Goal: Information Seeking & Learning: Find specific fact

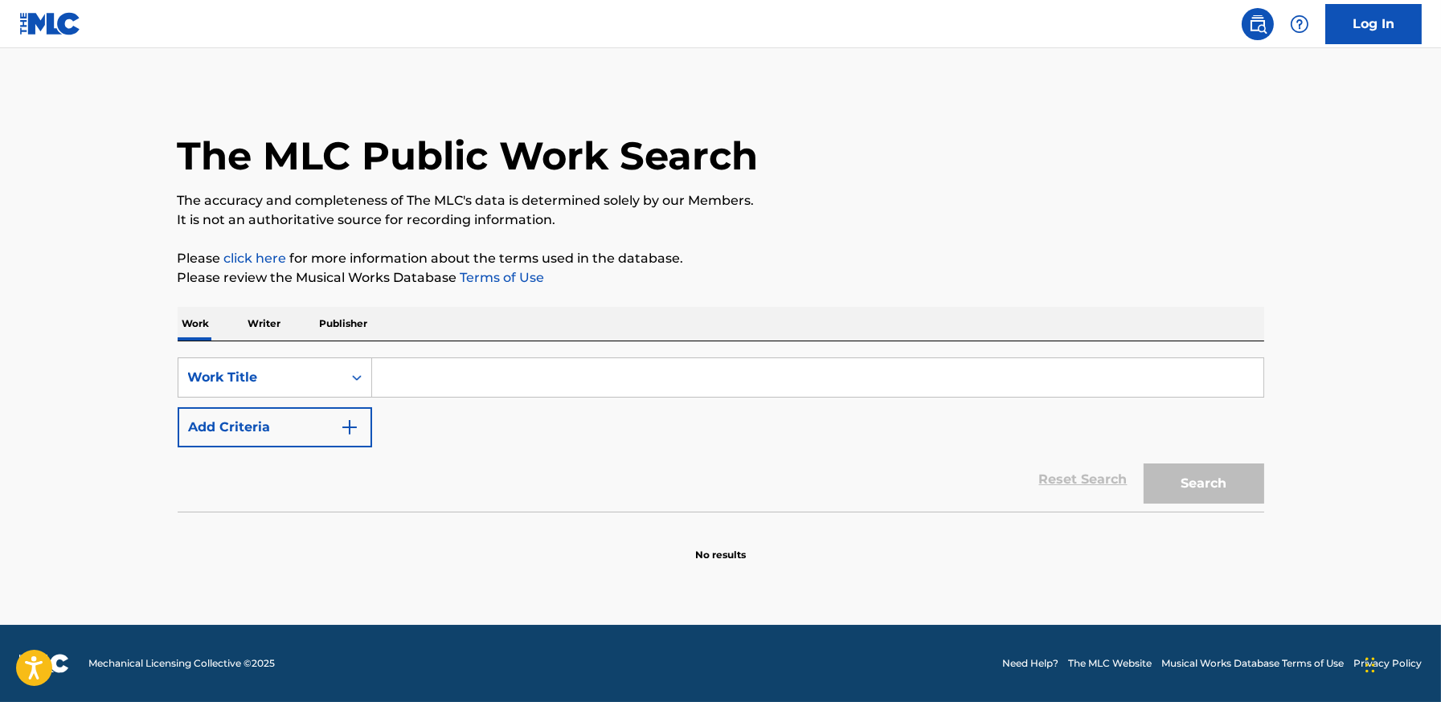
click at [479, 377] on input "Search Form" at bounding box center [817, 377] width 891 height 39
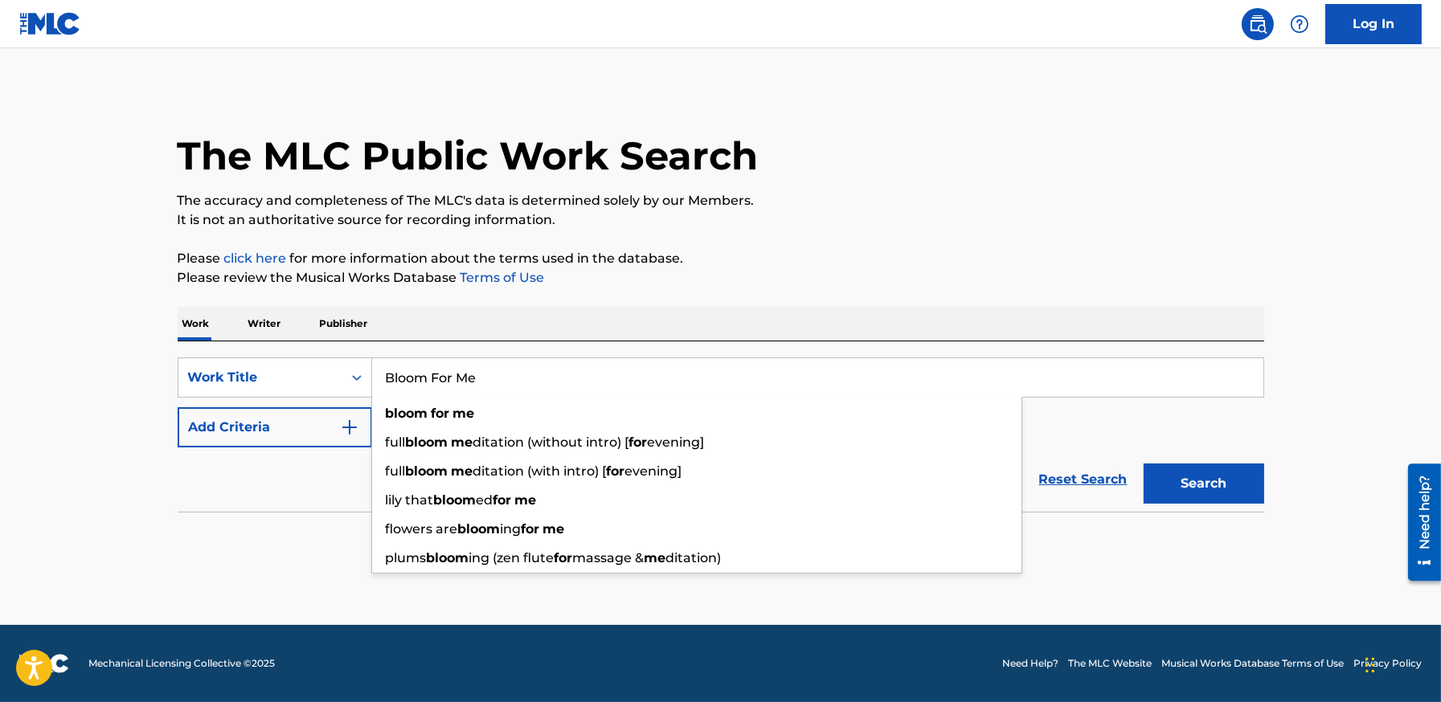
type input "Bloom For Me"
click at [263, 448] on div "Reset Search Search" at bounding box center [721, 480] width 1086 height 64
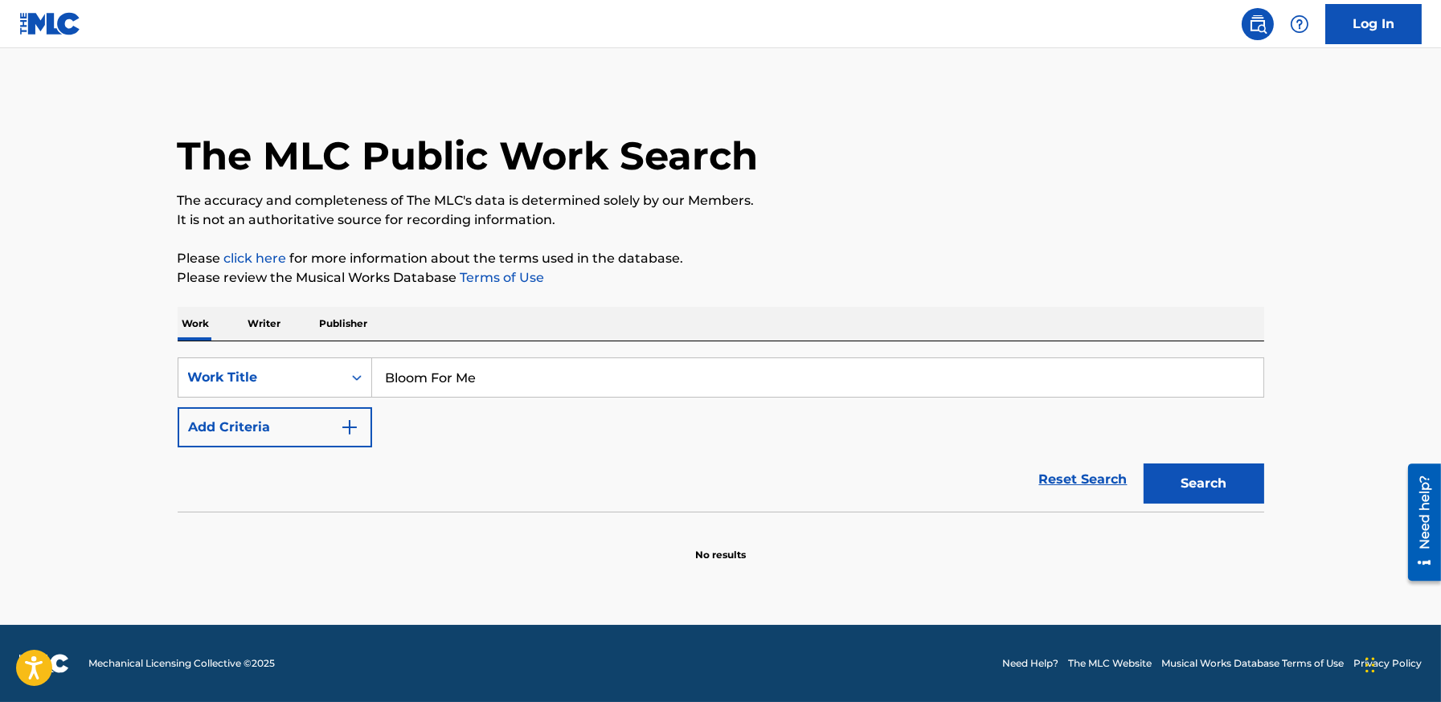
click at [268, 448] on div "Reset Search Search" at bounding box center [721, 480] width 1086 height 64
click at [272, 441] on button "Add Criteria" at bounding box center [275, 427] width 194 height 40
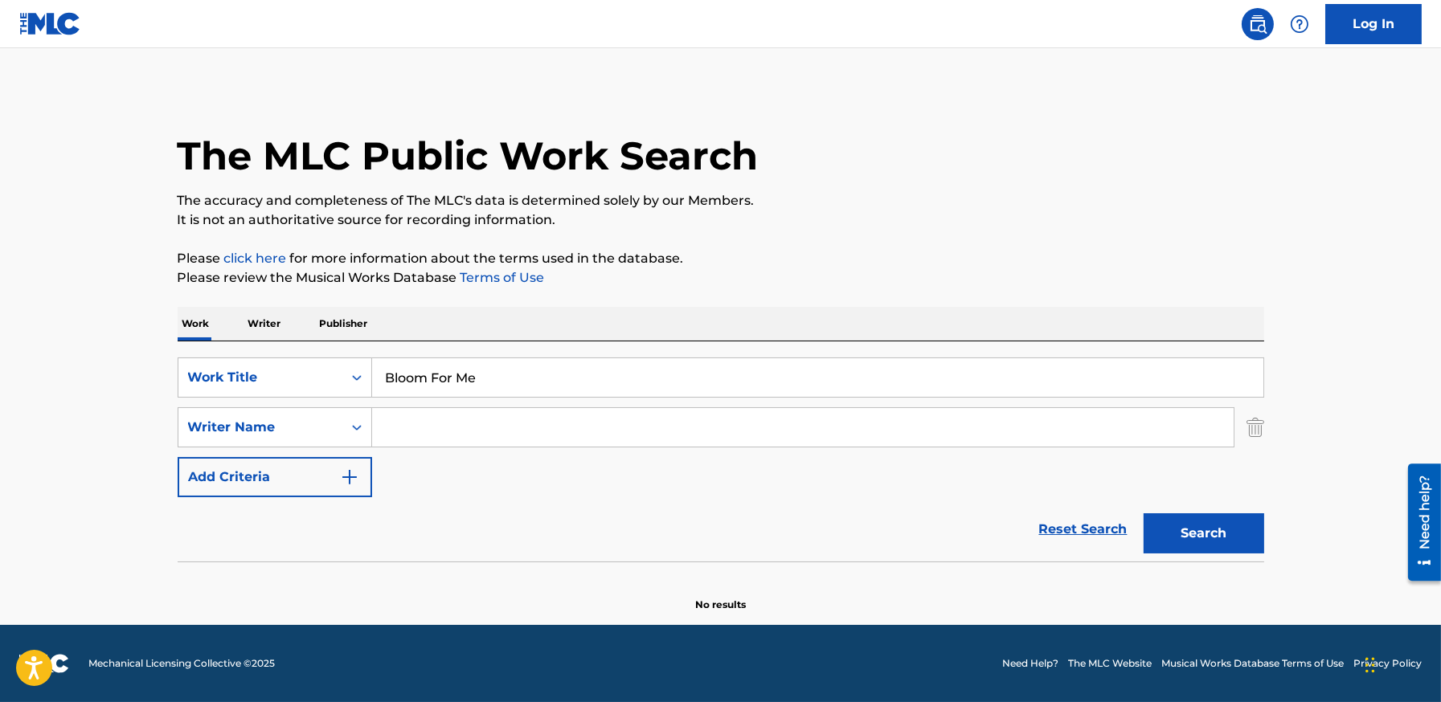
click at [529, 414] on input "Search Form" at bounding box center [802, 427] width 861 height 39
click at [1144, 514] on button "Search" at bounding box center [1204, 534] width 121 height 40
click at [409, 425] on input "[PERSON_NAME]" at bounding box center [802, 427] width 861 height 39
type input "[PERSON_NAME]"
click at [1144, 514] on button "Search" at bounding box center [1204, 534] width 121 height 40
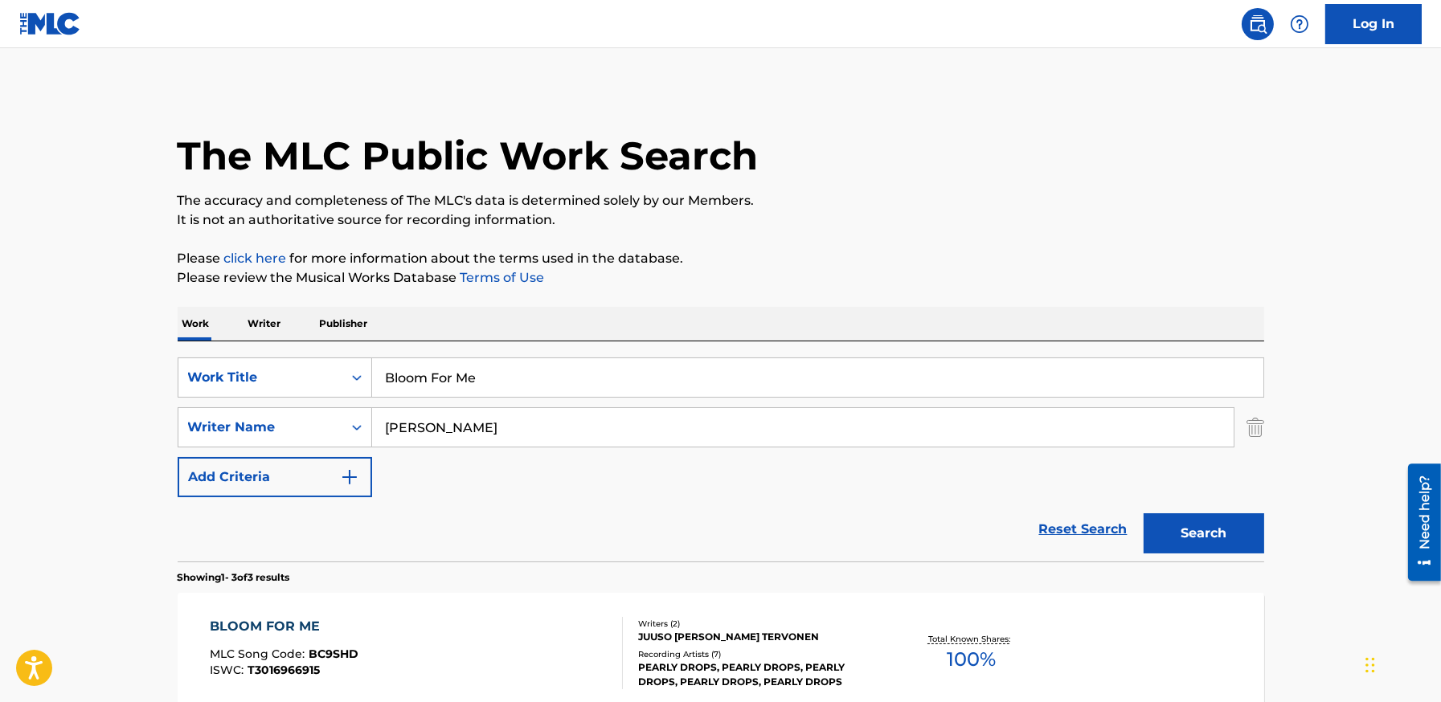
click at [59, 539] on main "The MLC Public Work Search The accuracy and completeness of The MLC's data is d…" at bounding box center [720, 548] width 1441 height 1001
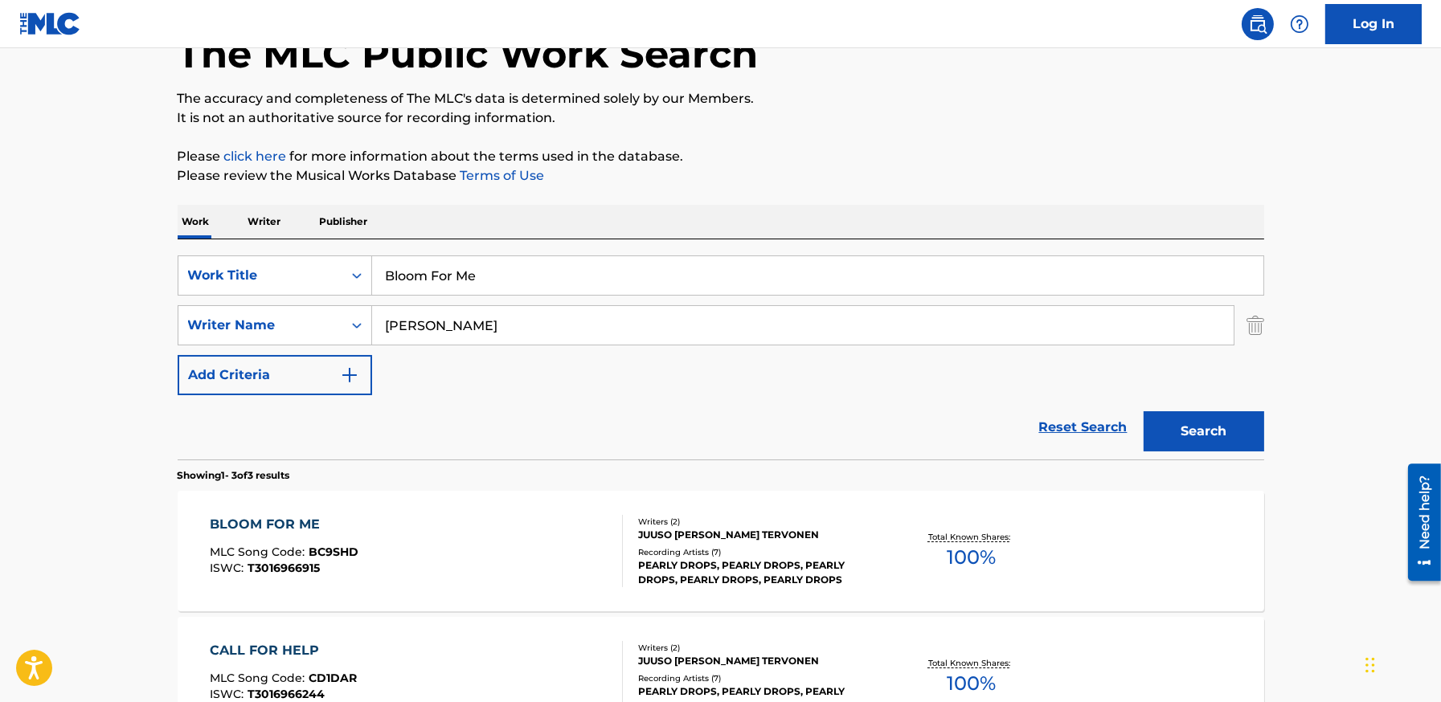
scroll to position [166, 0]
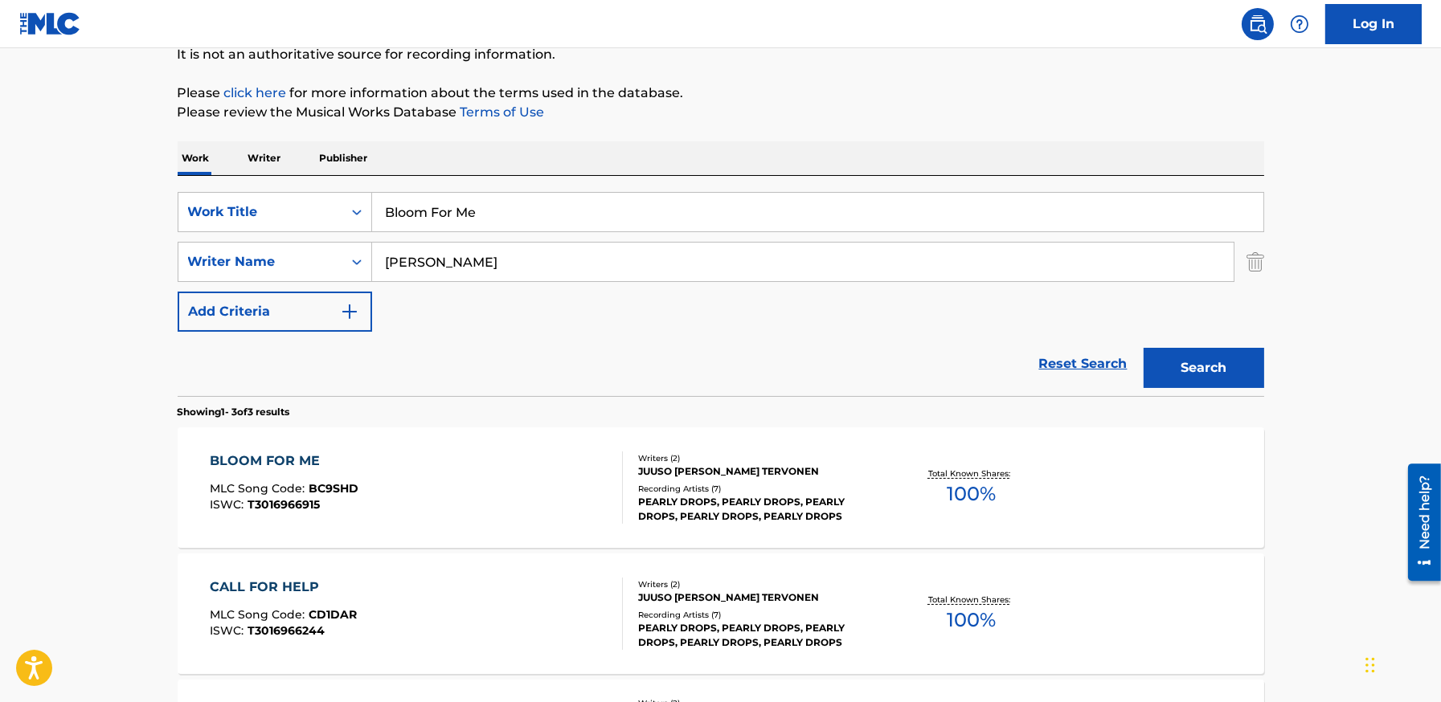
click at [509, 491] on div "BLOOM FOR ME MLC Song Code : BC9SHD ISWC : T3016966915" at bounding box center [416, 488] width 413 height 72
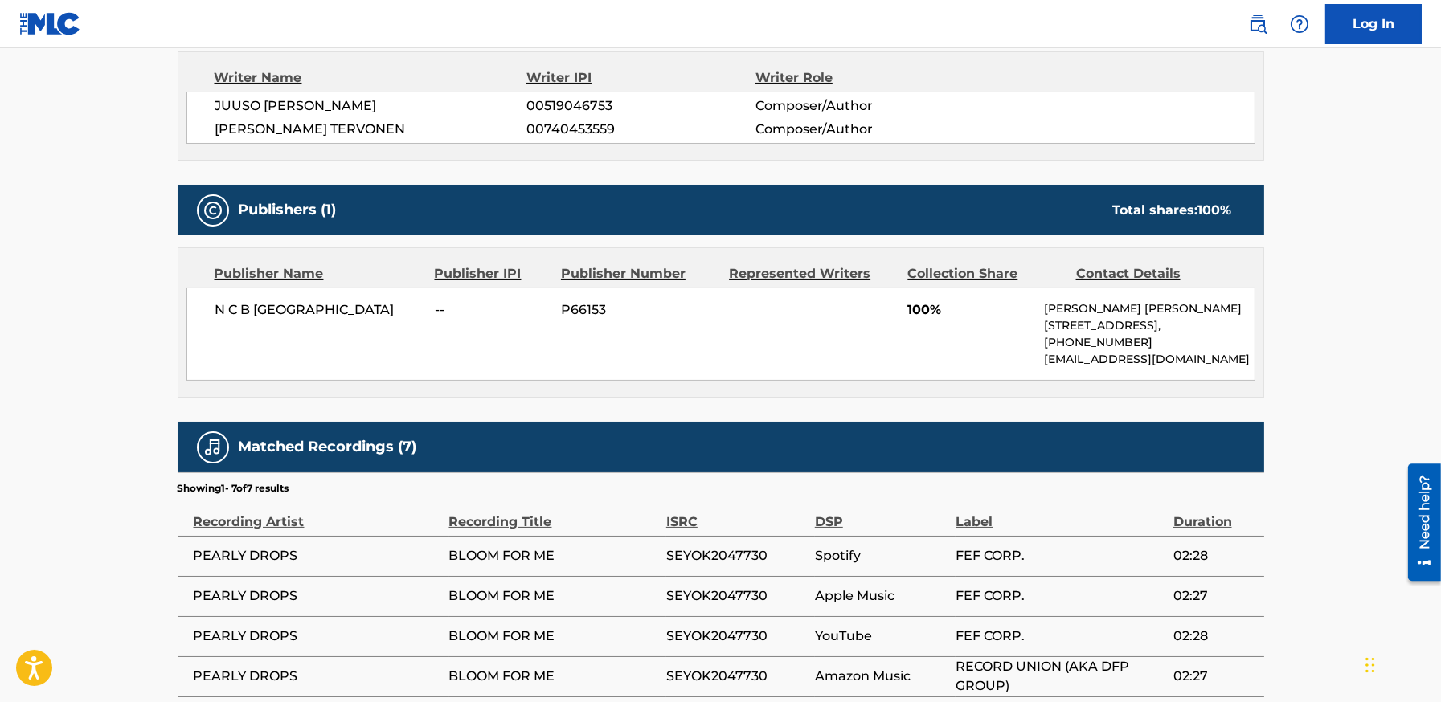
scroll to position [589, 0]
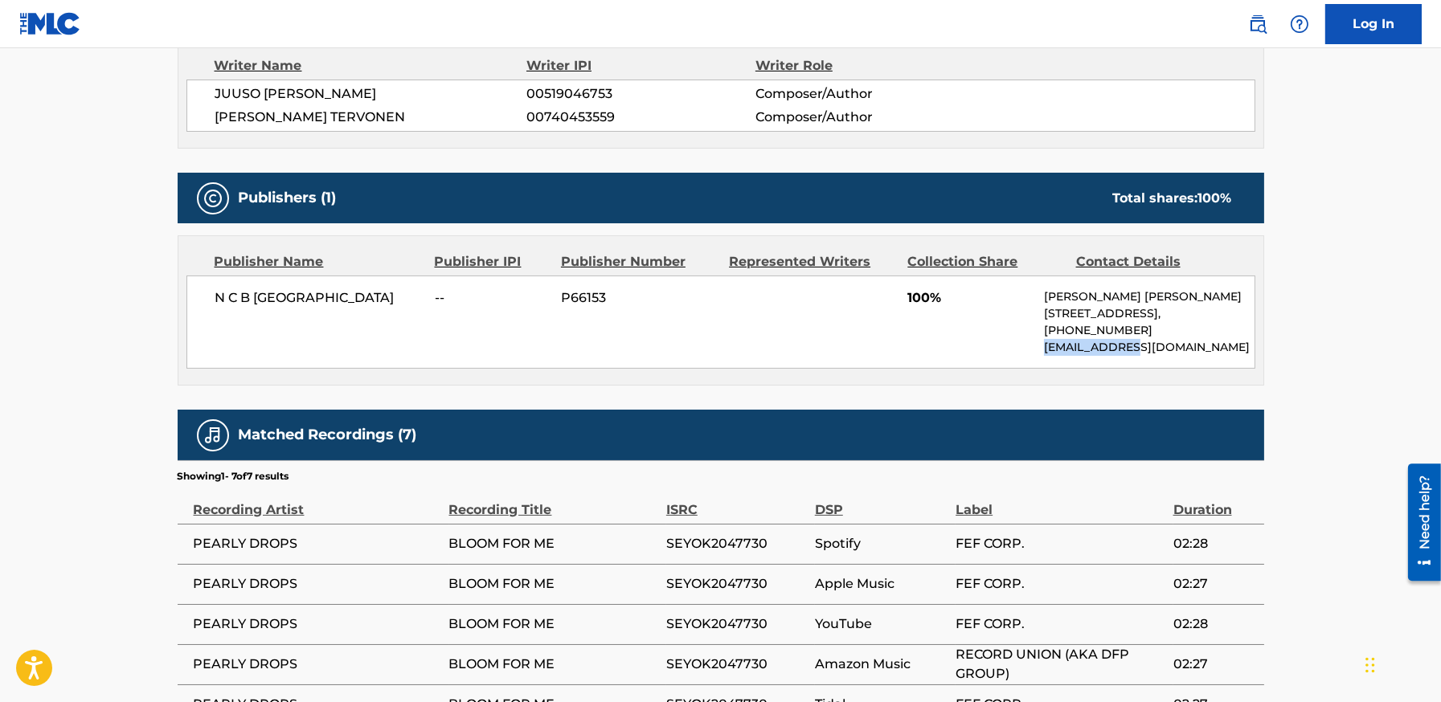
drag, startPoint x: 1028, startPoint y: 349, endPoint x: 1170, endPoint y: 348, distance: 142.2
click at [1170, 348] on div "N C B SCANDINAVIA -- P66153 100% [PERSON_NAME] [PERSON_NAME] [STREET_ADDRESS], …" at bounding box center [720, 322] width 1069 height 93
copy p "[EMAIL_ADDRESS][DOMAIN_NAME]"
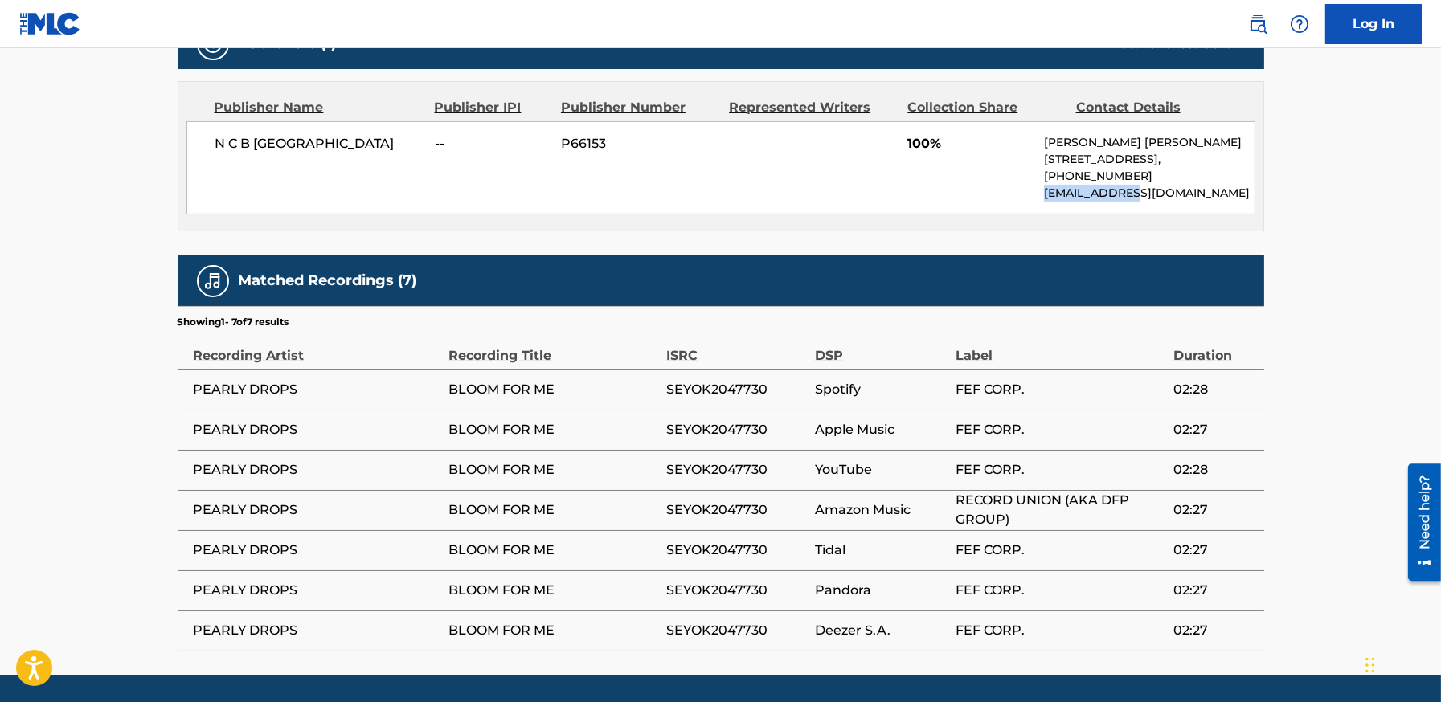
scroll to position [673, 0]
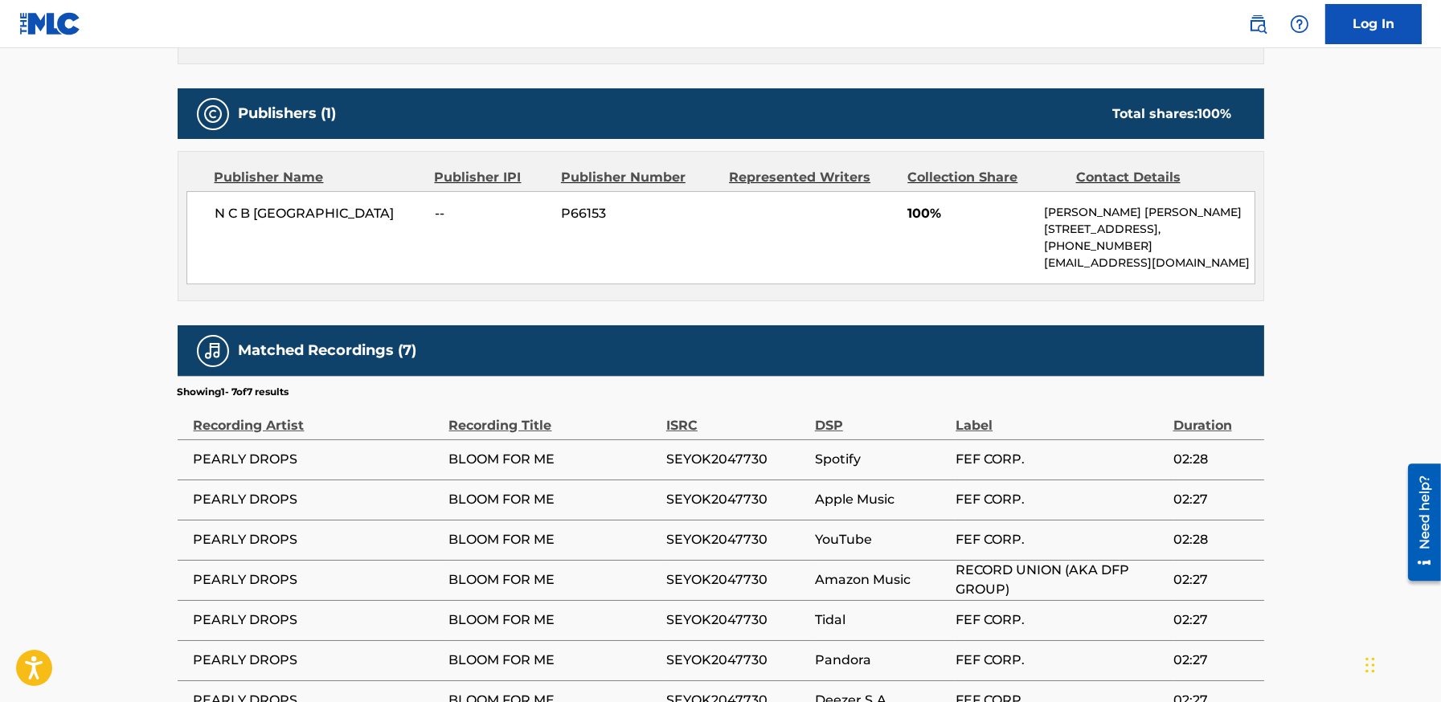
click at [326, 207] on span "N C B [GEOGRAPHIC_DATA]" at bounding box center [319, 213] width 208 height 19
copy div "N C B [GEOGRAPHIC_DATA]"
